Goal: Task Accomplishment & Management: Use online tool/utility

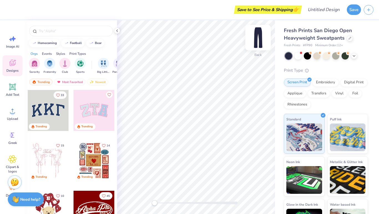
click at [253, 36] on img at bounding box center [258, 38] width 22 height 22
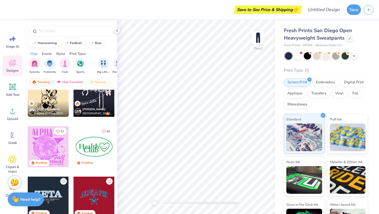
scroll to position [1176, 0]
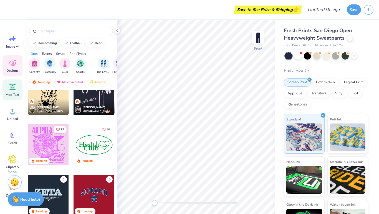
click at [14, 89] on icon at bounding box center [12, 87] width 5 height 5
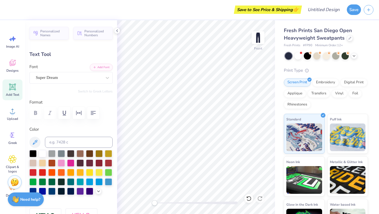
type textarea "ICE"
type input "6.84"
type input "4.87"
click at [47, 75] on div "Super Dream" at bounding box center [68, 77] width 67 height 9
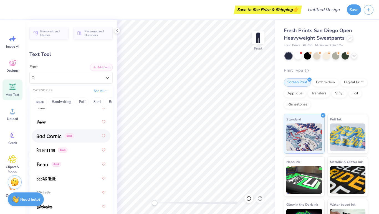
scroll to position [313, 0]
click at [80, 101] on button "Puff" at bounding box center [82, 102] width 13 height 9
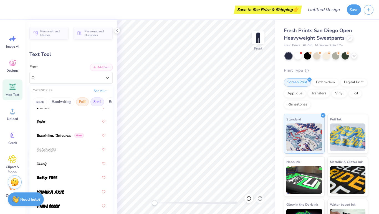
click at [94, 101] on button "Serif" at bounding box center [97, 102] width 14 height 9
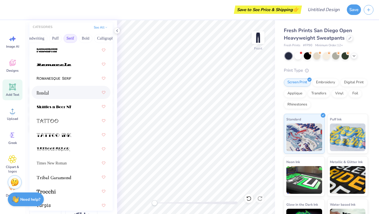
scroll to position [896, 0]
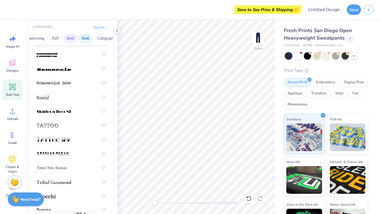
click at [85, 39] on button "Bold" at bounding box center [86, 38] width 14 height 9
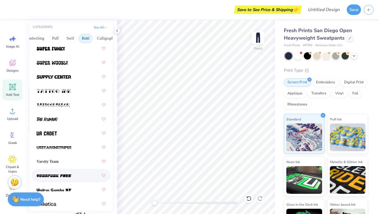
scroll to position [921, 0]
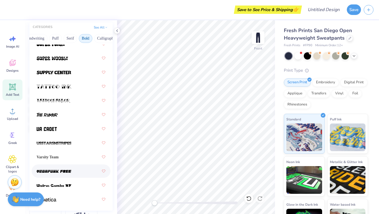
click at [57, 171] on img at bounding box center [54, 172] width 35 height 4
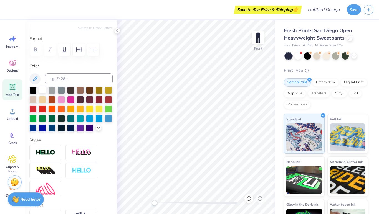
click at [42, 88] on div at bounding box center [42, 89] width 7 height 7
type input "7.49"
type input "2.93"
type input "5.04"
click at [13, 90] on icon at bounding box center [12, 87] width 8 height 8
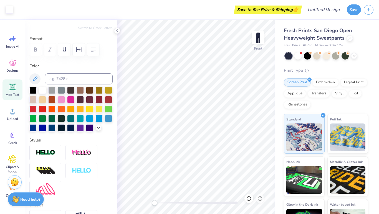
type input "11.16"
type input "3.23"
type input "25.38"
click at [5, 90] on div "Add Text" at bounding box center [12, 90] width 20 height 21
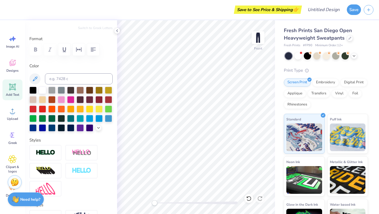
type textarea "GIRLS"
type input "11.03"
type input "2.96"
type input "25.52"
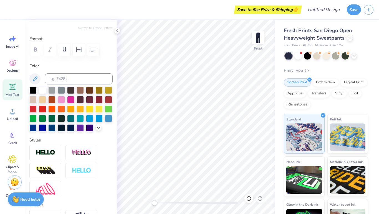
click at [14, 97] on span "Add Text" at bounding box center [12, 95] width 13 height 4
type input "11.16"
type input "3.23"
type input "25.38"
click at [34, 79] on icon at bounding box center [35, 79] width 5 height 5
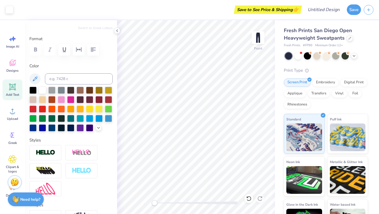
type input "11.03"
type input "2.96"
type input "25.52"
click at [14, 42] on icon at bounding box center [12, 39] width 8 height 8
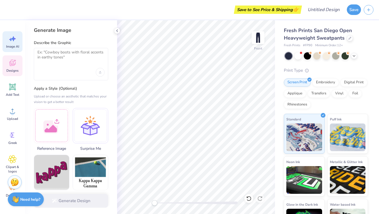
click at [14, 62] on icon at bounding box center [12, 63] width 8 height 8
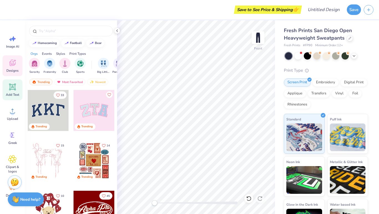
click at [9, 92] on div "Add Text" at bounding box center [12, 90] width 20 height 21
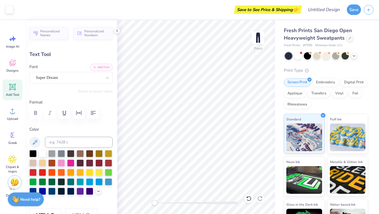
type input "11.03"
type input "2.96"
type input "5.00"
click at [61, 82] on div "Super Dream" at bounding box center [68, 77] width 67 height 9
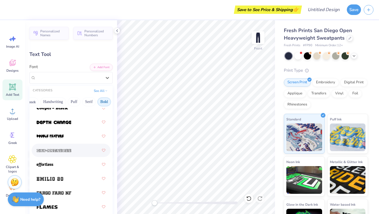
scroll to position [158, 0]
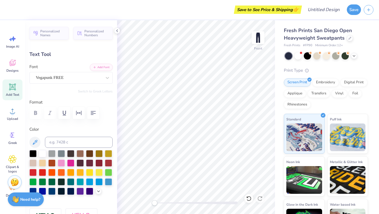
type input "7.49"
type input "2.93"
type input "5.04"
type input "11.03"
type input "2.96"
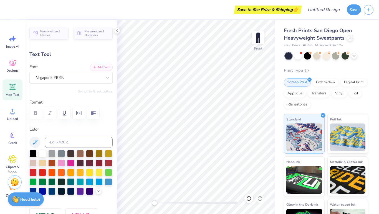
type input "5.00"
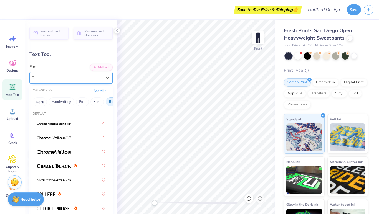
click at [74, 81] on div "Super Dream" at bounding box center [68, 77] width 67 height 9
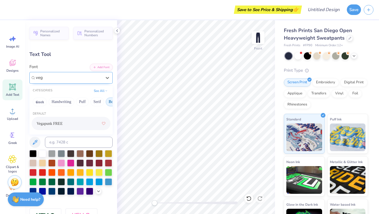
click at [59, 122] on span "Vegapunk FREE" at bounding box center [50, 124] width 26 height 6
type input "veg"
type input "7.49"
type input "2.93"
type input "5.04"
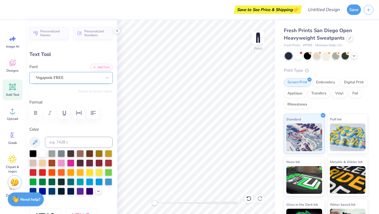
type input "5.73"
type input "2.24"
type input "5.72"
type input "7.49"
type input "2.93"
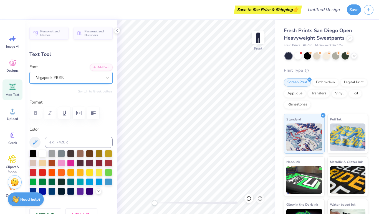
type input "5.04"
type input "5.73"
type input "2.24"
type input "8.88"
type input "11.03"
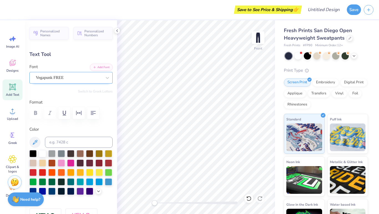
type input "2.46"
type input "5.27"
type input "5.73"
type input "2.24"
type input "5.38"
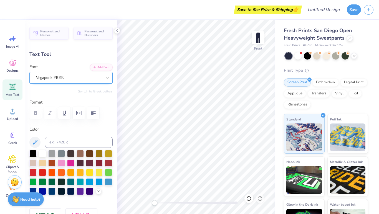
click at [11, 90] on icon at bounding box center [12, 87] width 8 height 8
type input "11.16"
type input "3.23"
type input "25.38"
type textarea "ICE"
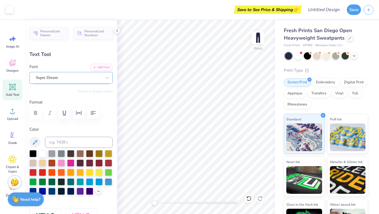
type input "6.84"
click at [102, 76] on div "Super Dream" at bounding box center [68, 77] width 67 height 9
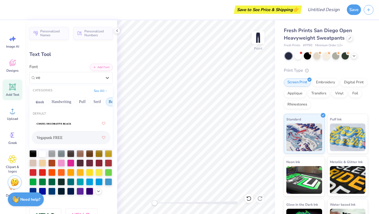
click at [52, 141] on div "Vegapunk FREE" at bounding box center [71, 138] width 69 height 10
type input "ve"
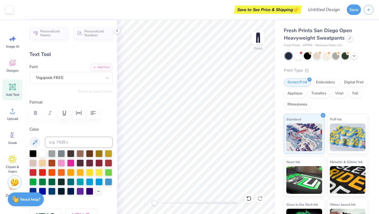
type input "7.49"
type input "2.93"
type input "5.49"
type textarea "ICE G"
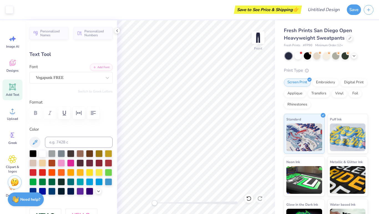
type input "11.03"
type input "2.71"
type input "5.64"
type input "9.12"
type input "2.24"
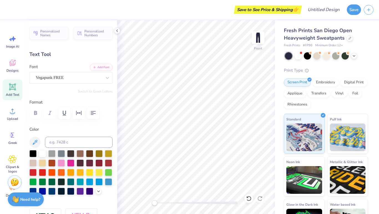
type input "6.11"
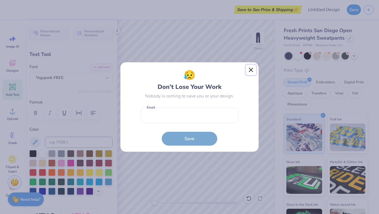
click at [250, 70] on button "Close" at bounding box center [251, 70] width 11 height 11
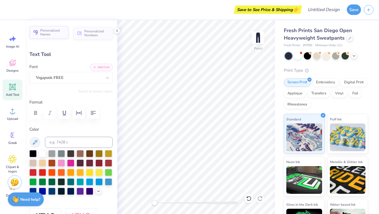
click at [35, 34] on icon "button" at bounding box center [36, 33] width 6 height 6
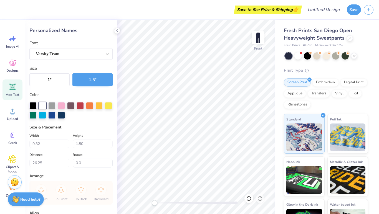
click at [9, 2] on div "Save to See Price & Shipping 👉" at bounding box center [154, 9] width 292 height 19
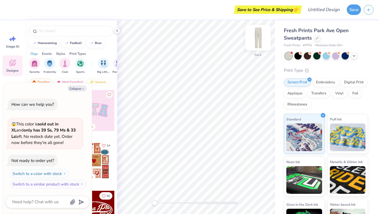
click at [257, 35] on img at bounding box center [258, 38] width 22 height 22
click at [345, 57] on div at bounding box center [344, 55] width 7 height 7
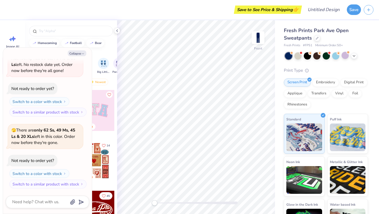
click at [103, 52] on div "Orgs Events Styles Print Types" at bounding box center [71, 53] width 92 height 8
click at [81, 53] on icon "button" at bounding box center [82, 53] width 3 height 3
type textarea "x"
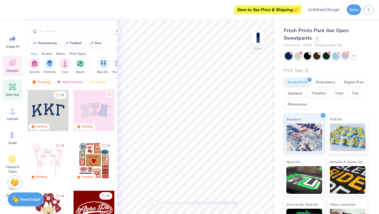
click at [13, 95] on span "Add Text" at bounding box center [12, 95] width 13 height 4
